Goal: Communication & Community: Answer question/provide support

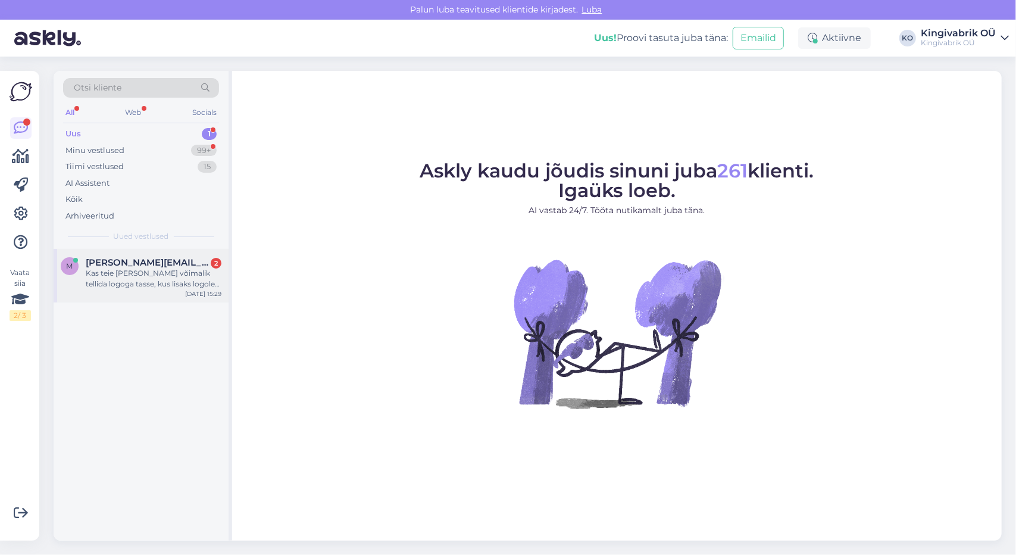
click at [139, 267] on span "[PERSON_NAME][EMAIL_ADDRESS][DOMAIN_NAME]" at bounding box center [148, 262] width 124 height 11
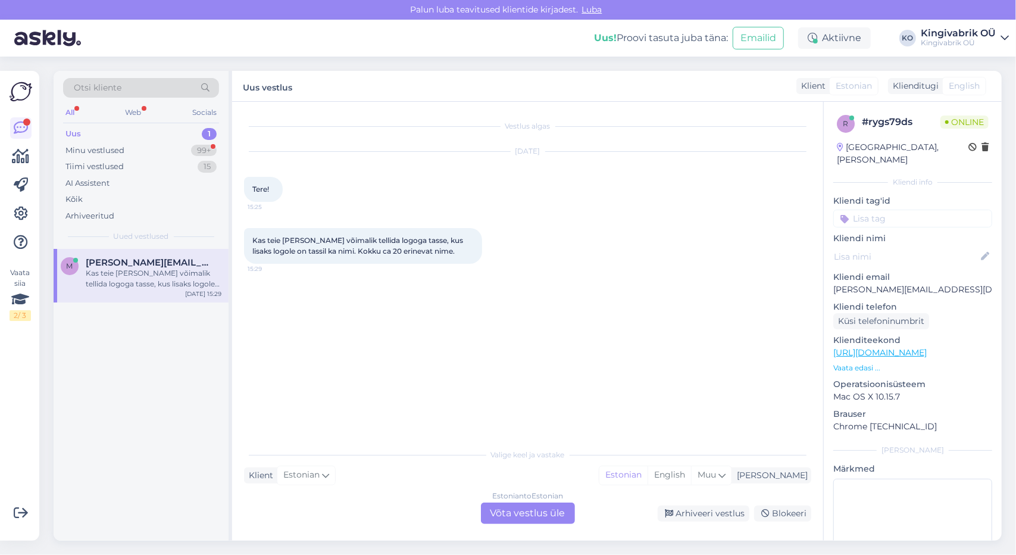
click at [527, 514] on div "Estonian to Estonian Võta vestlus üle" at bounding box center [528, 512] width 94 height 21
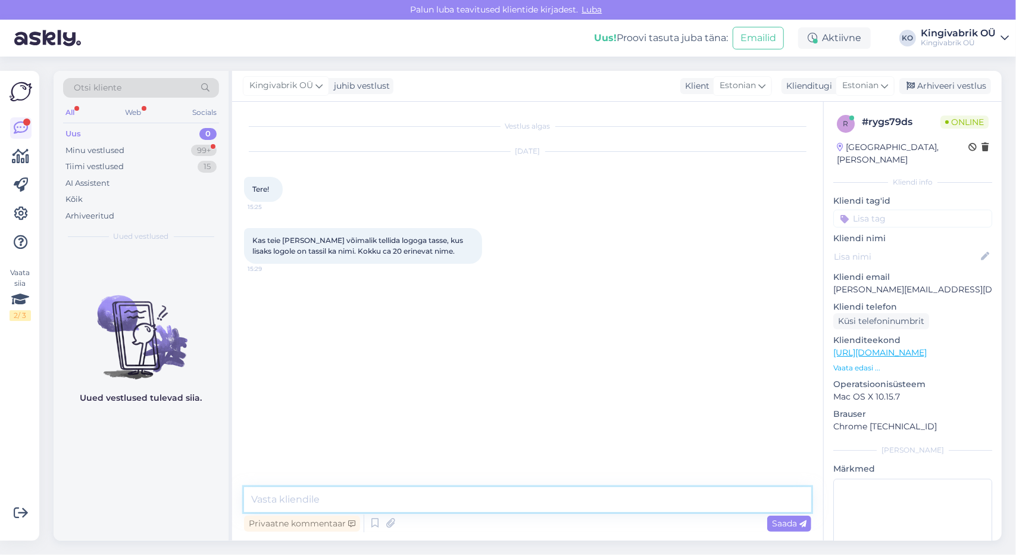
click at [340, 496] on textarea at bounding box center [527, 499] width 567 height 25
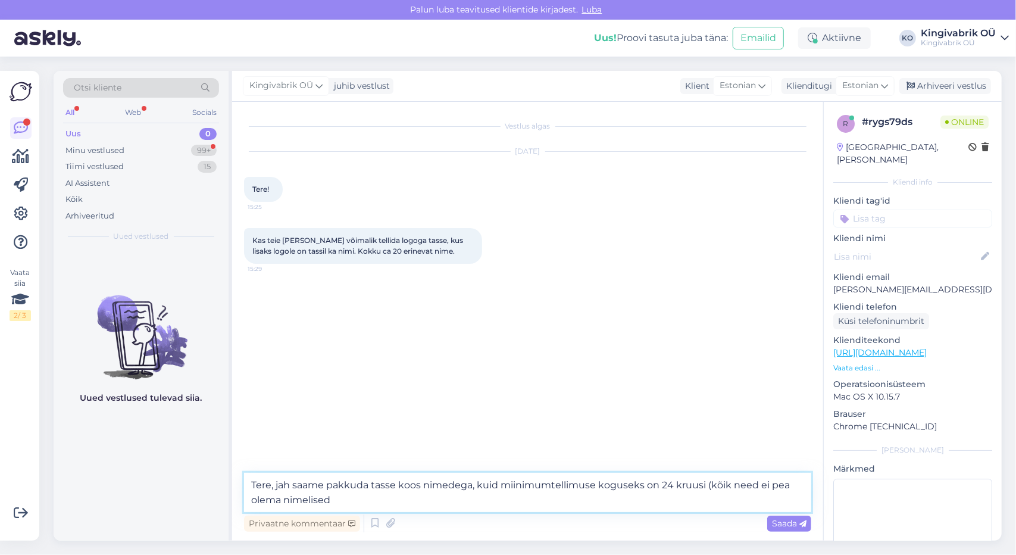
type textarea "Tere, jah saame pakkuda tasse koos nimedega, kuid miinimumtellimuse koguseks on…"
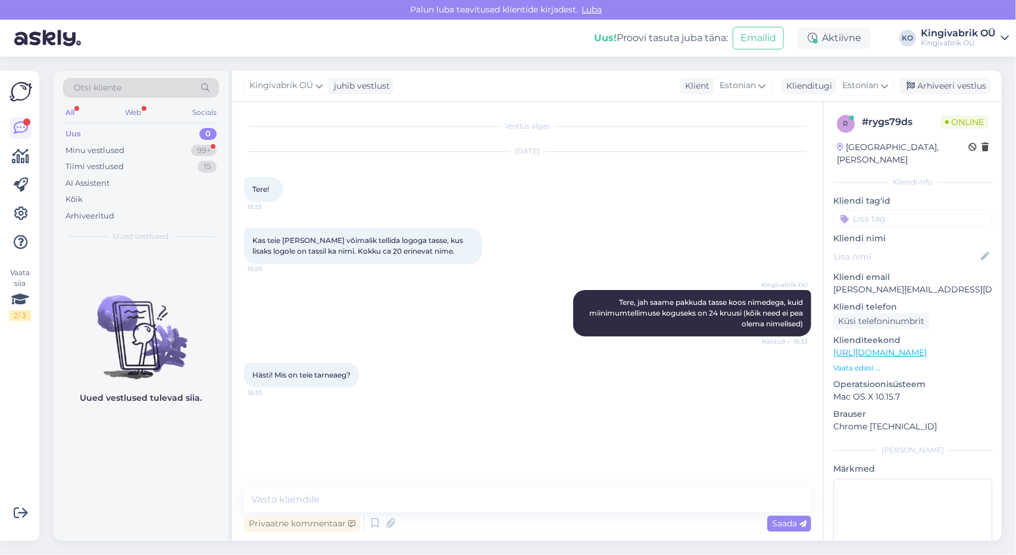
click at [27, 433] on div "Vaata siia 2 / 3" at bounding box center [21, 305] width 23 height 451
click at [337, 501] on textarea at bounding box center [527, 499] width 567 height 25
click at [434, 502] on textarea at bounding box center [527, 499] width 567 height 25
type textarea "Tavapärane tarneaeg on 15 tööpäeva tellimuse kinnitamisest"
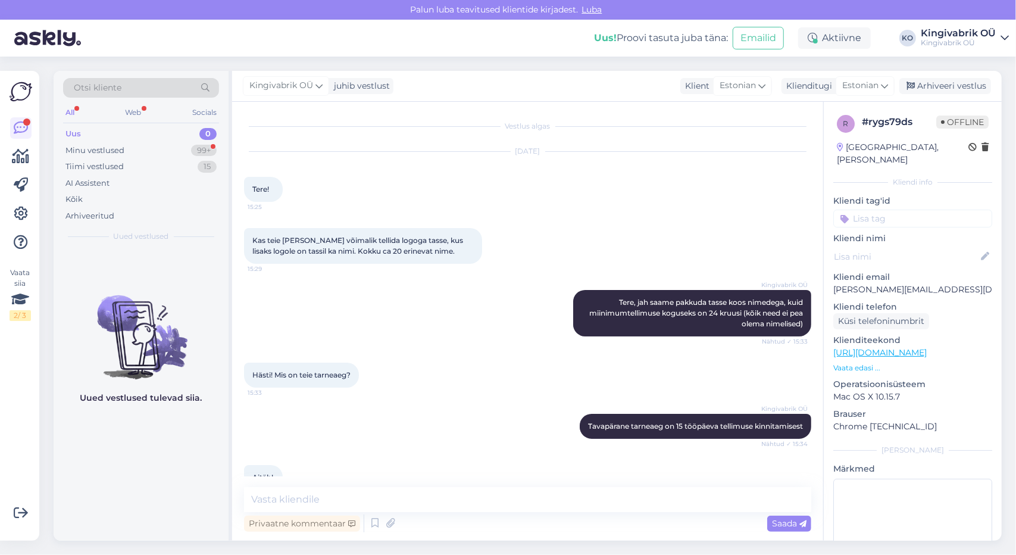
scroll to position [26, 0]
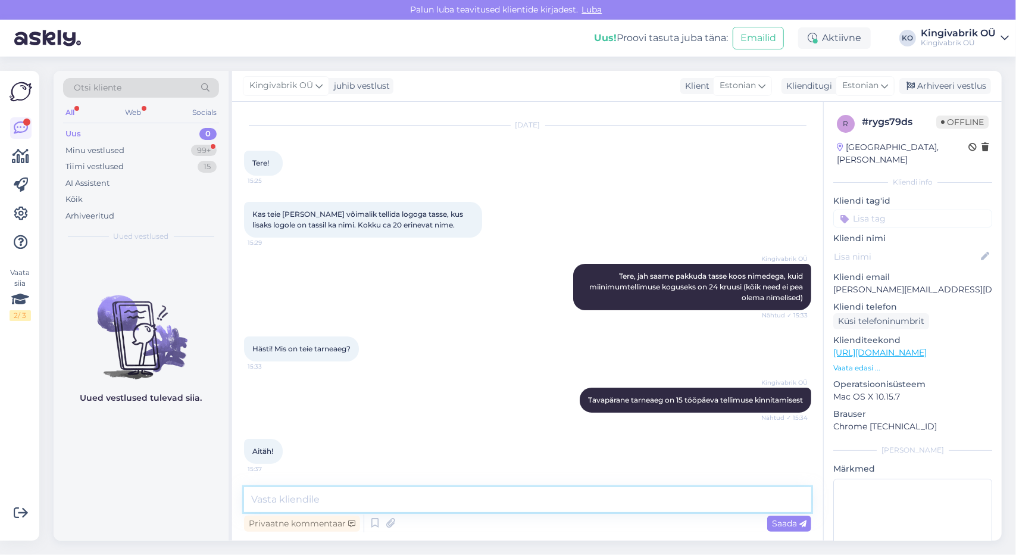
click at [299, 495] on textarea at bounding box center [527, 499] width 567 height 25
type textarea "Palun"
